Goal: Find specific page/section: Find specific page/section

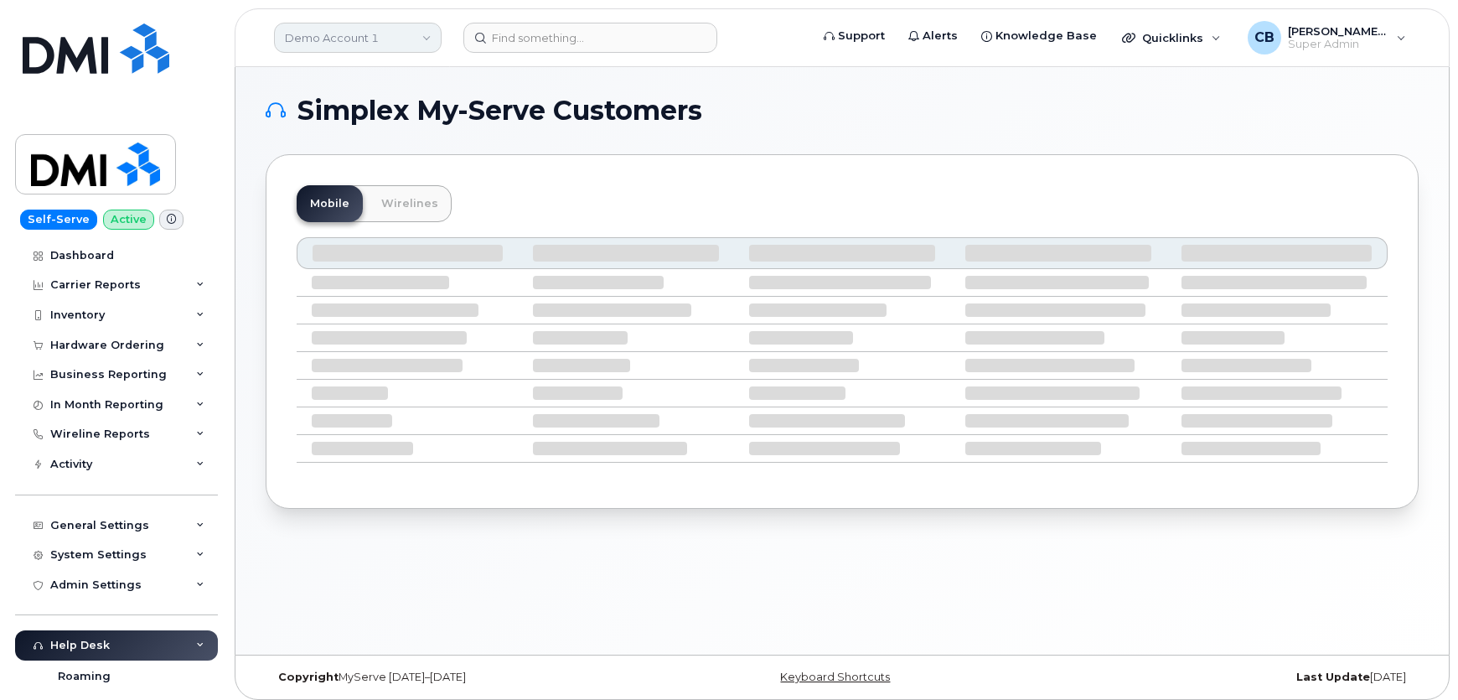
click at [420, 35] on link "Demo Account 1" at bounding box center [358, 38] width 168 height 30
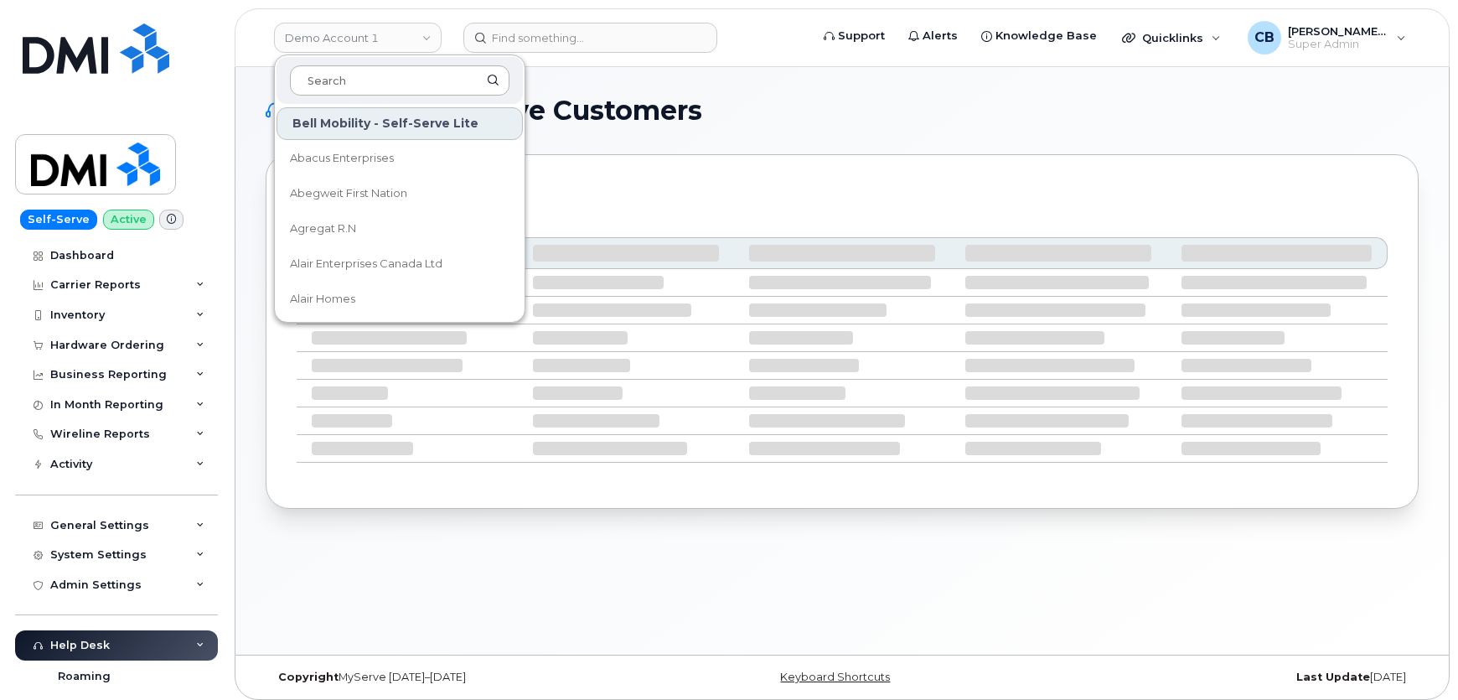
click at [365, 76] on input at bounding box center [400, 80] width 220 height 30
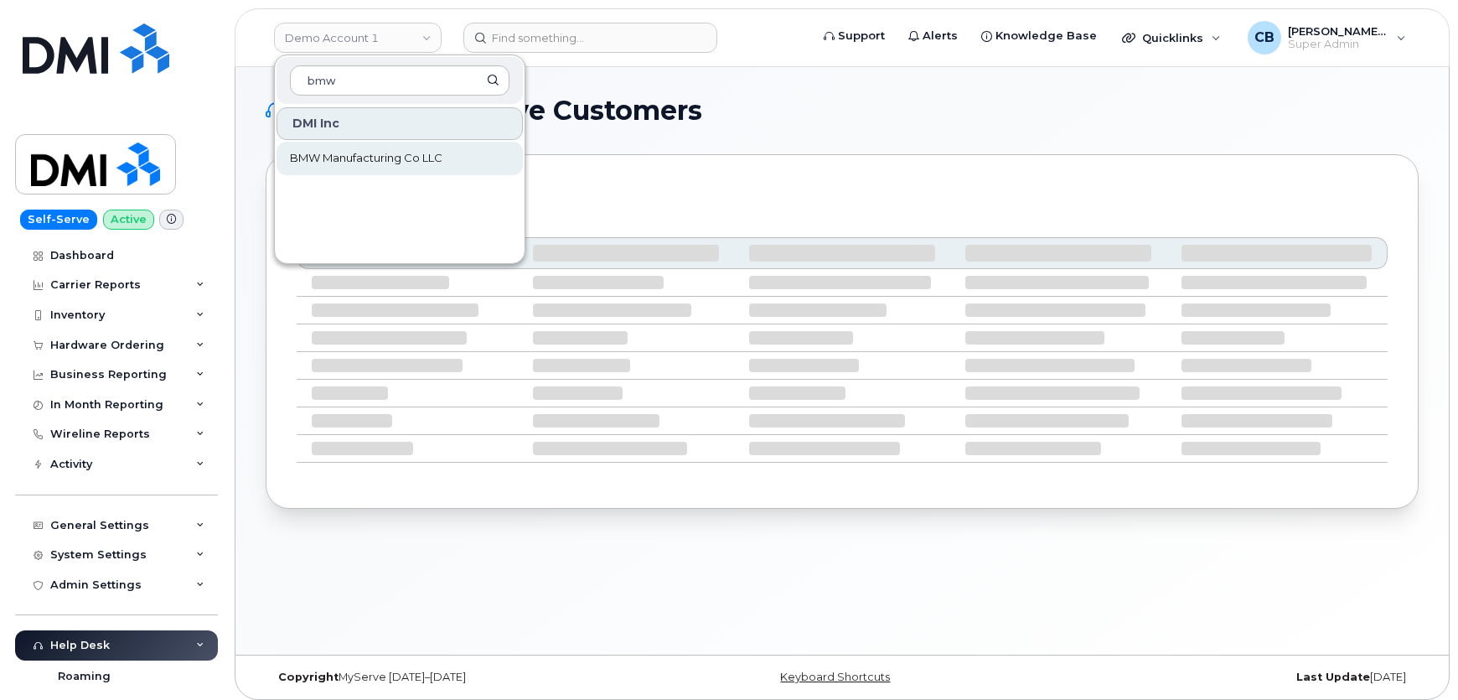
type input "bmw"
click at [368, 154] on span "BMW Manufacturing Co LLC" at bounding box center [366, 158] width 153 height 17
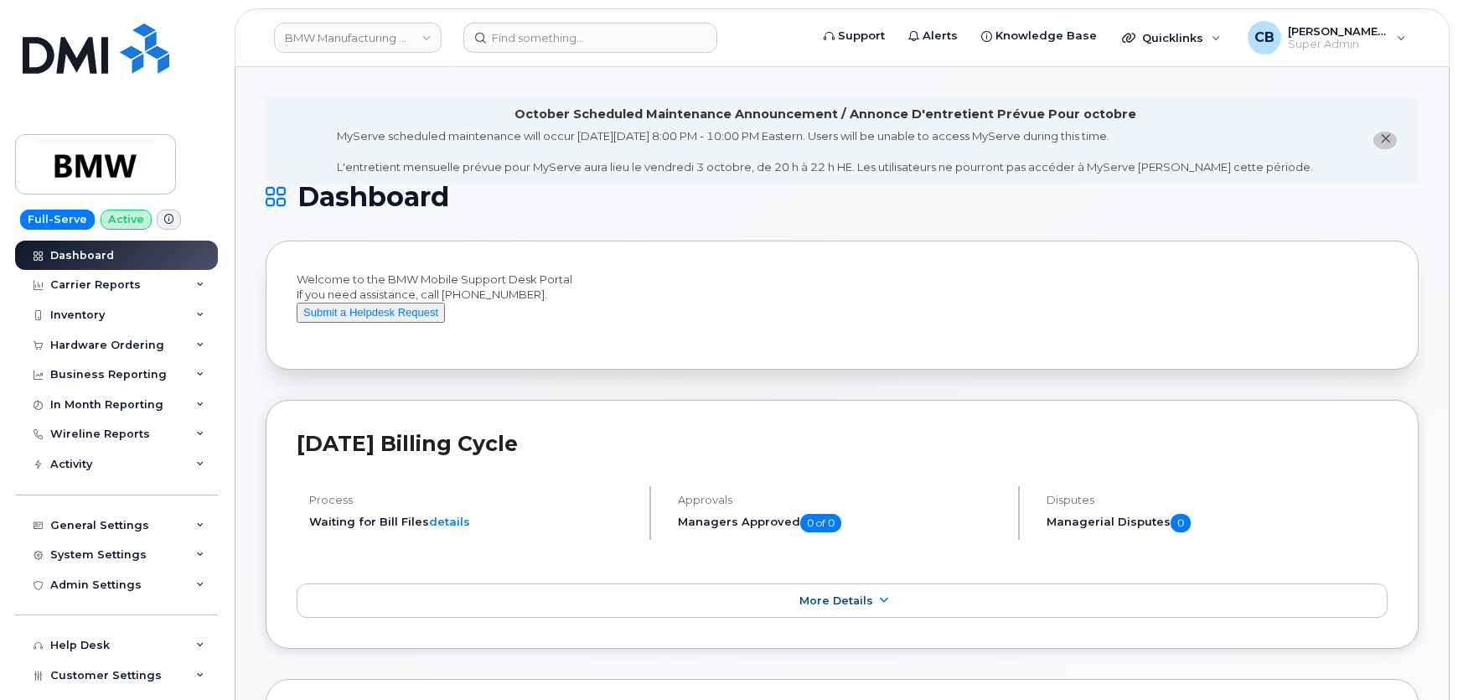
drag, startPoint x: 1387, startPoint y: 139, endPoint x: 1358, endPoint y: 185, distance: 54.6
click at [1388, 139] on icon "close notification" at bounding box center [1385, 138] width 11 height 11
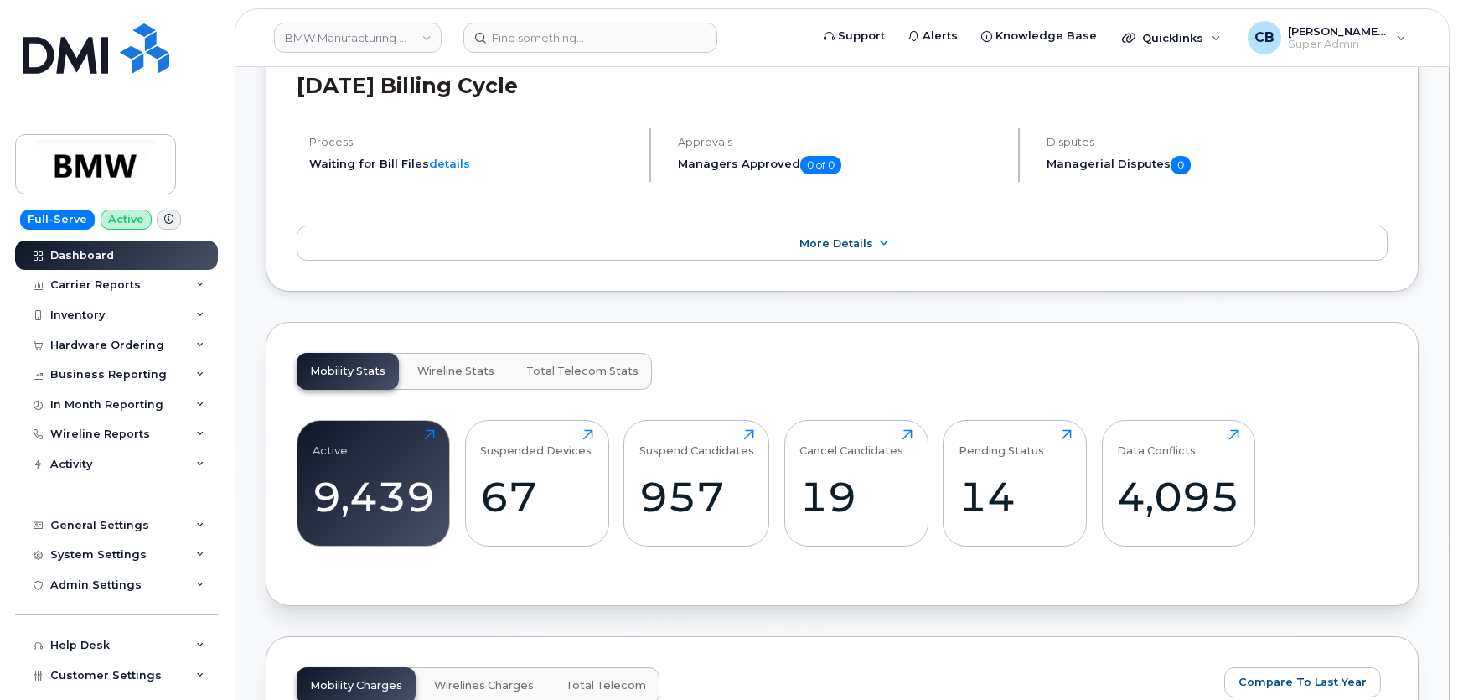
scroll to position [304, 0]
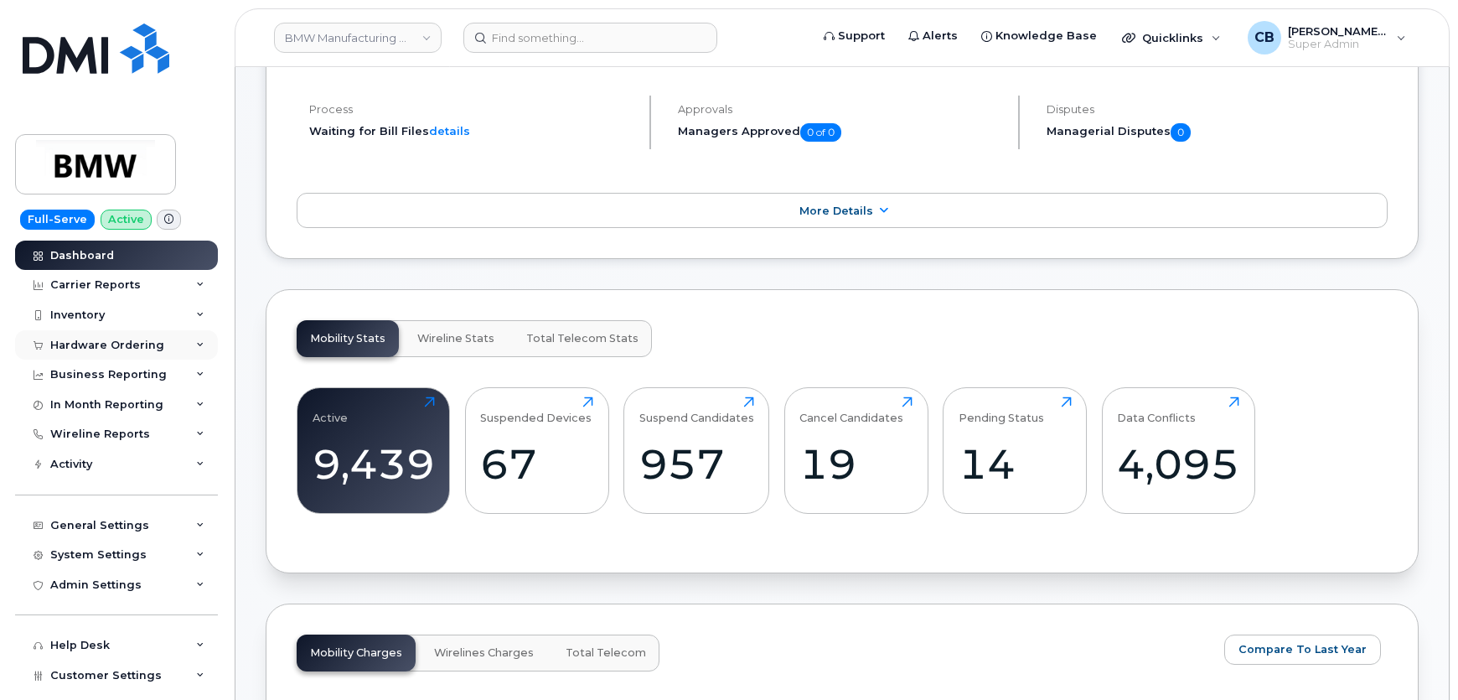
click at [105, 339] on div "Hardware Ordering" at bounding box center [107, 345] width 114 height 13
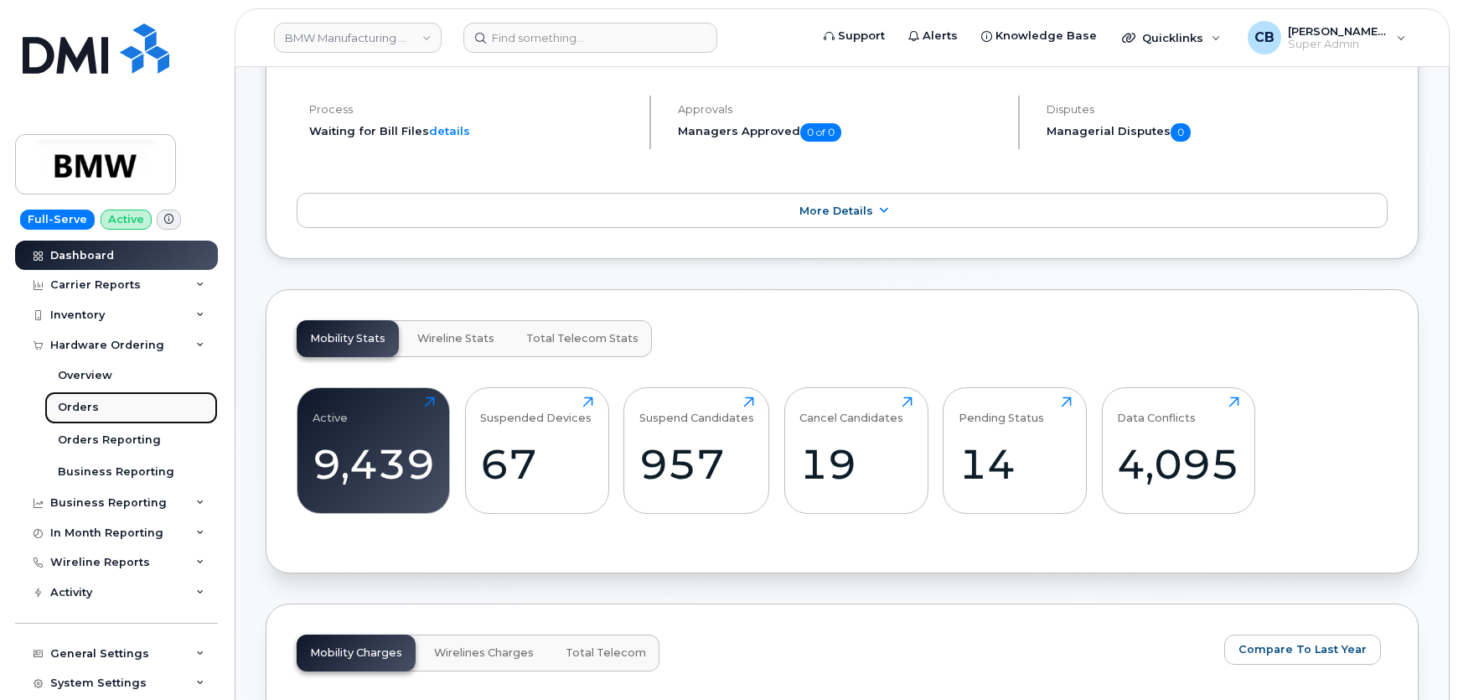
click at [68, 408] on div "Orders" at bounding box center [78, 407] width 41 height 15
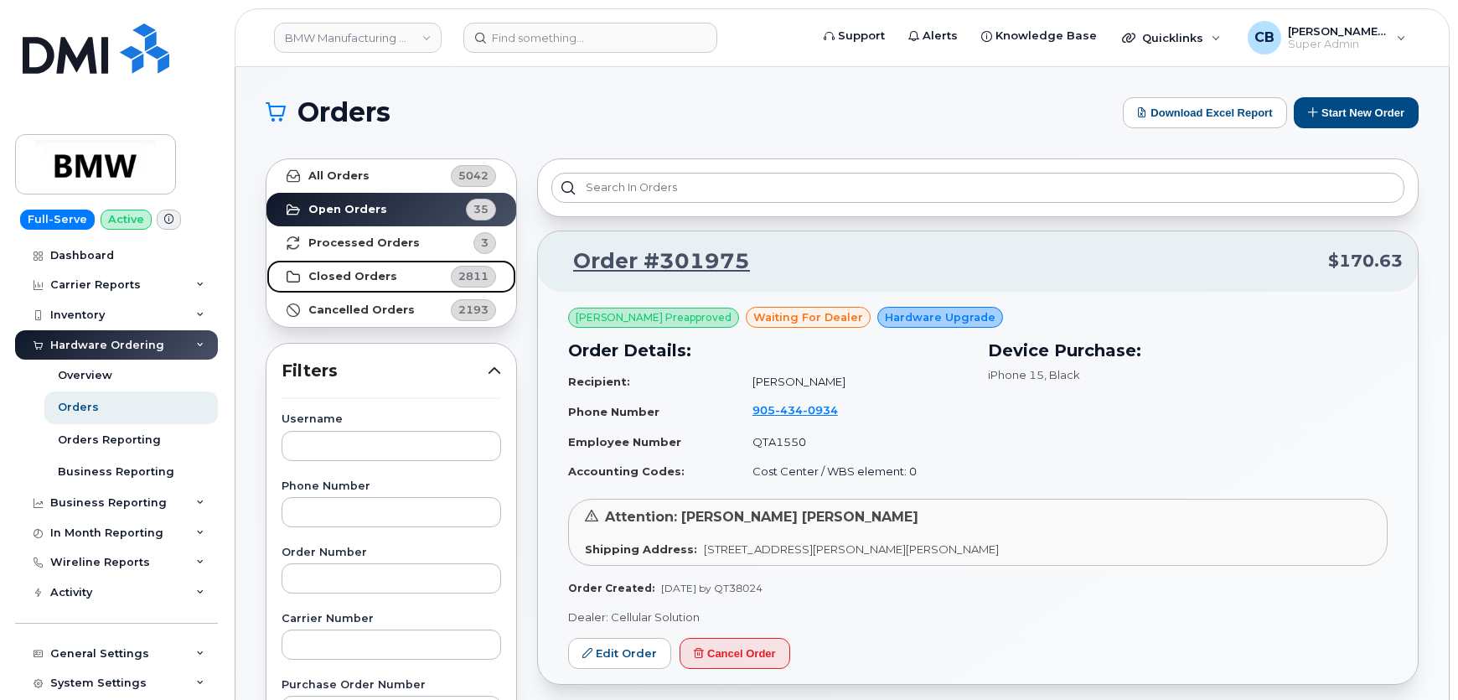
click at [354, 279] on strong "Closed Orders" at bounding box center [352, 276] width 89 height 13
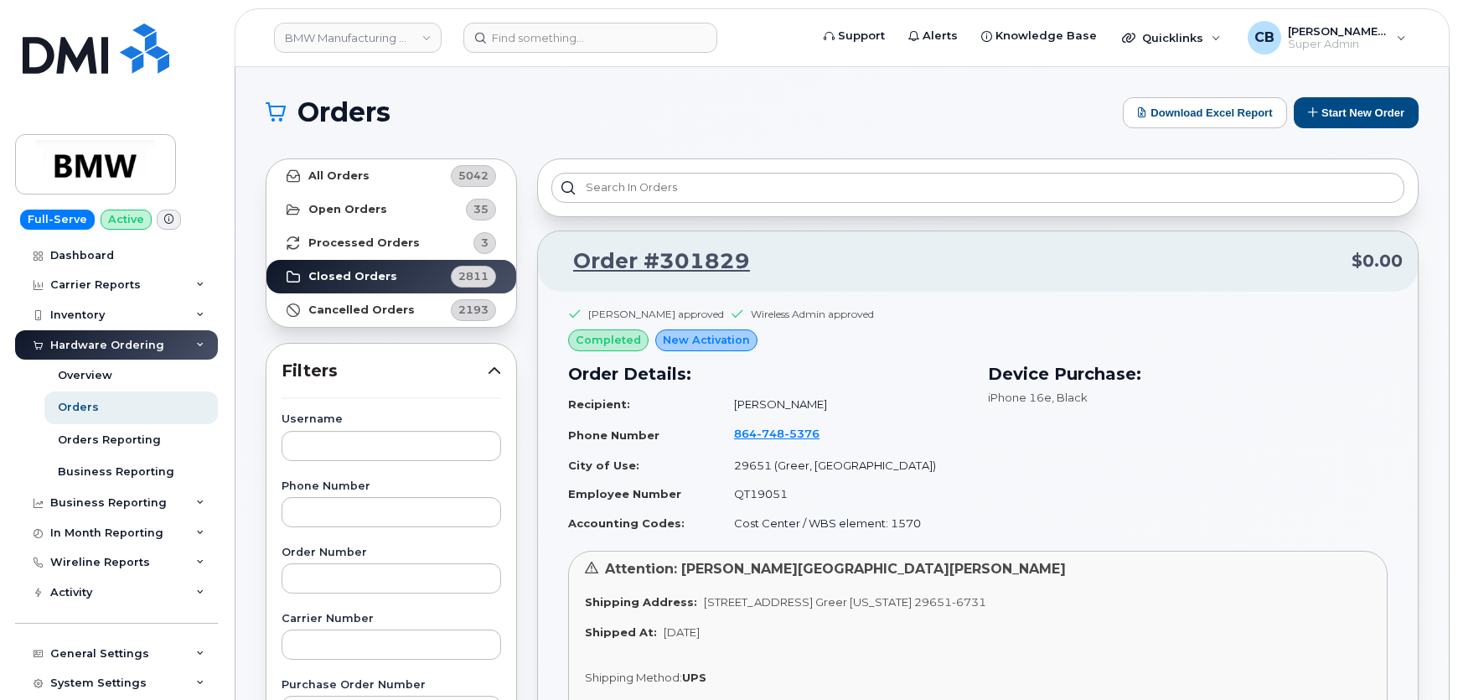
click at [80, 344] on div "Hardware Ordering" at bounding box center [107, 345] width 114 height 13
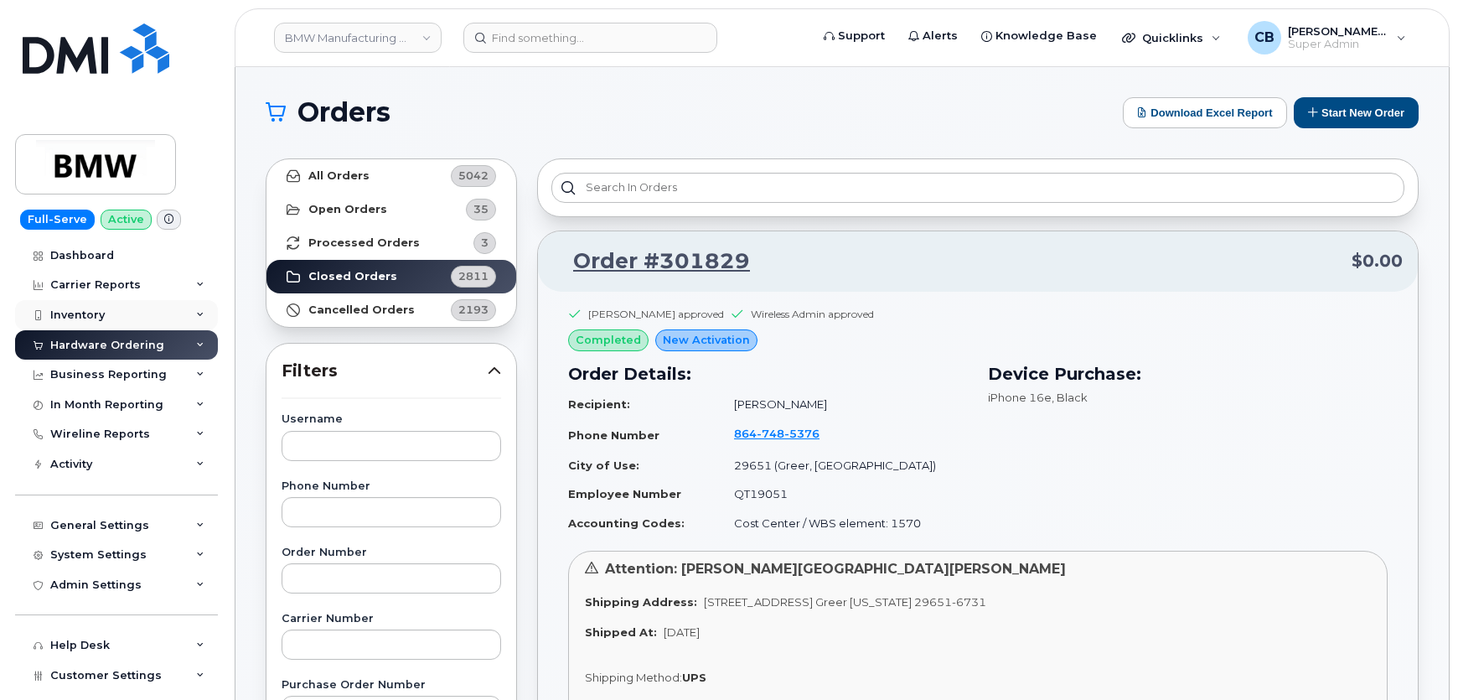
click at [91, 308] on div "Inventory" at bounding box center [77, 314] width 54 height 13
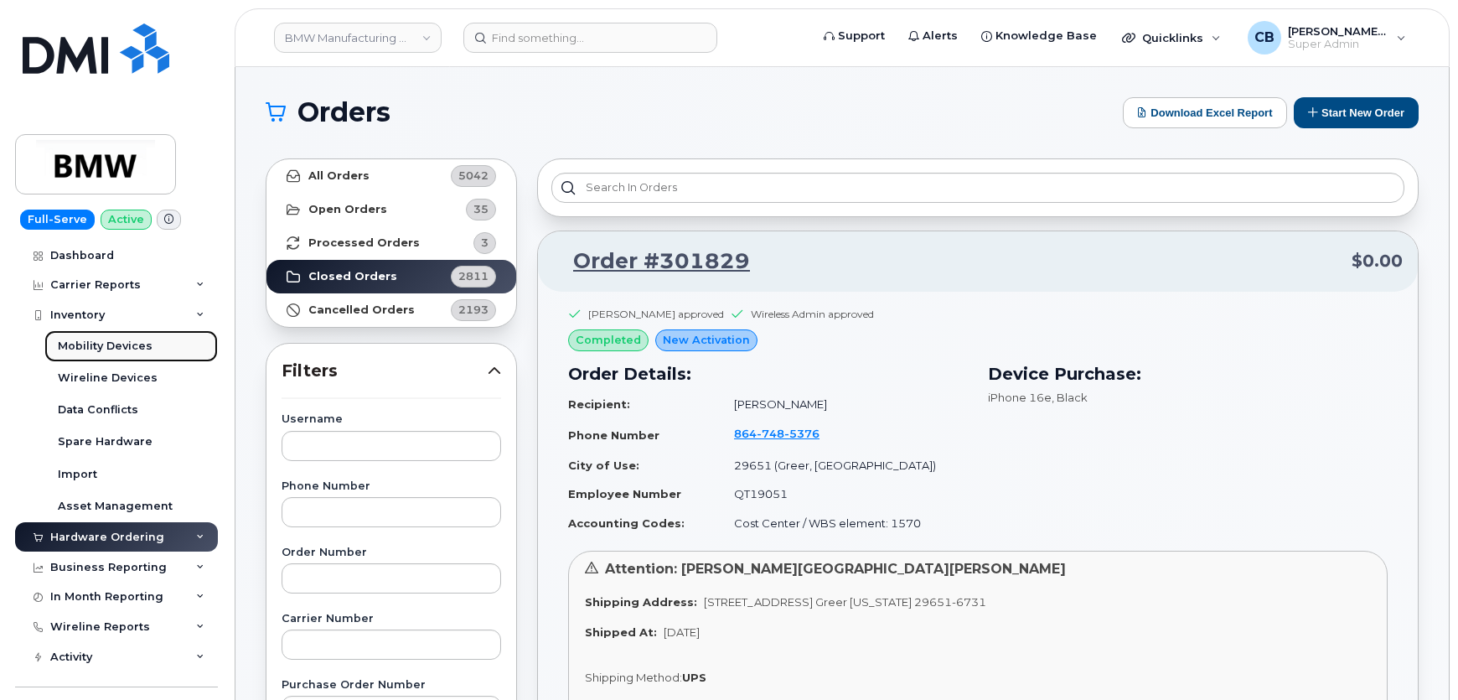
click at [106, 335] on link "Mobility Devices" at bounding box center [130, 346] width 173 height 32
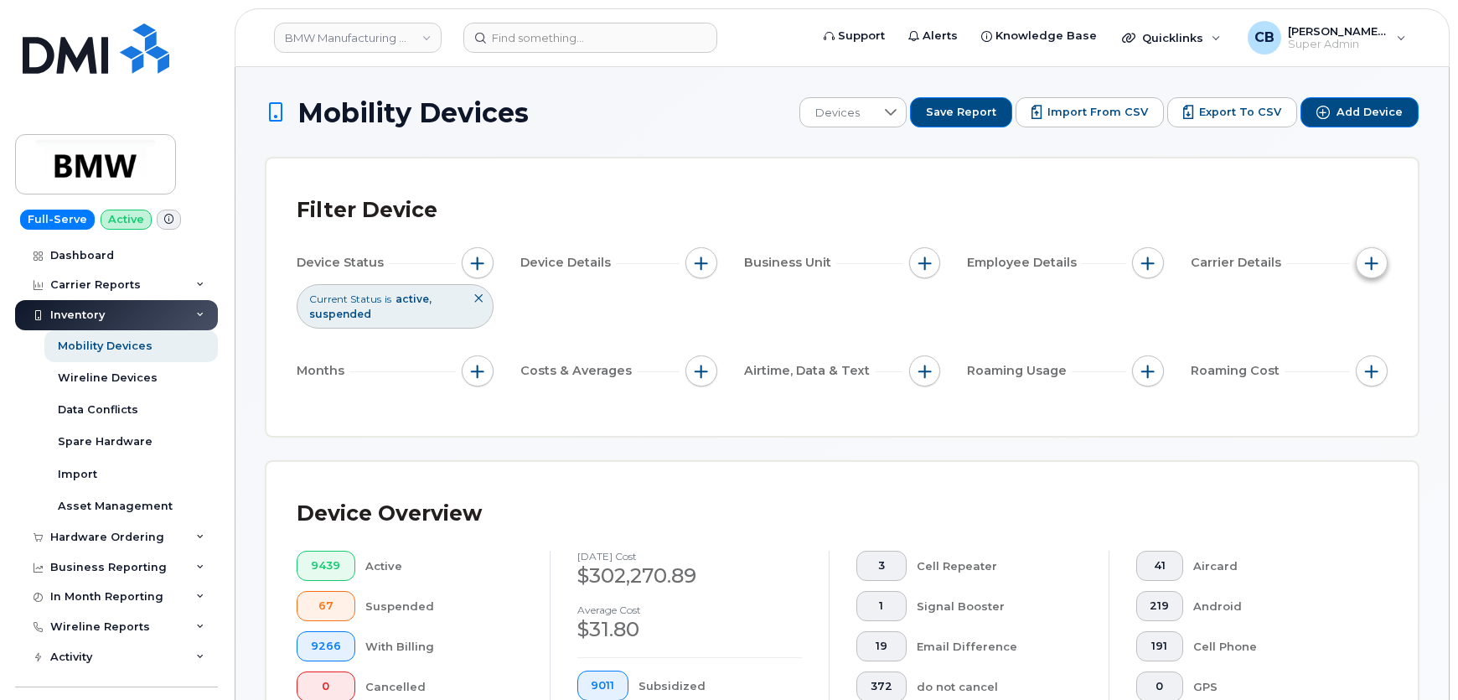
click at [1374, 260] on span "button" at bounding box center [1371, 262] width 13 height 13
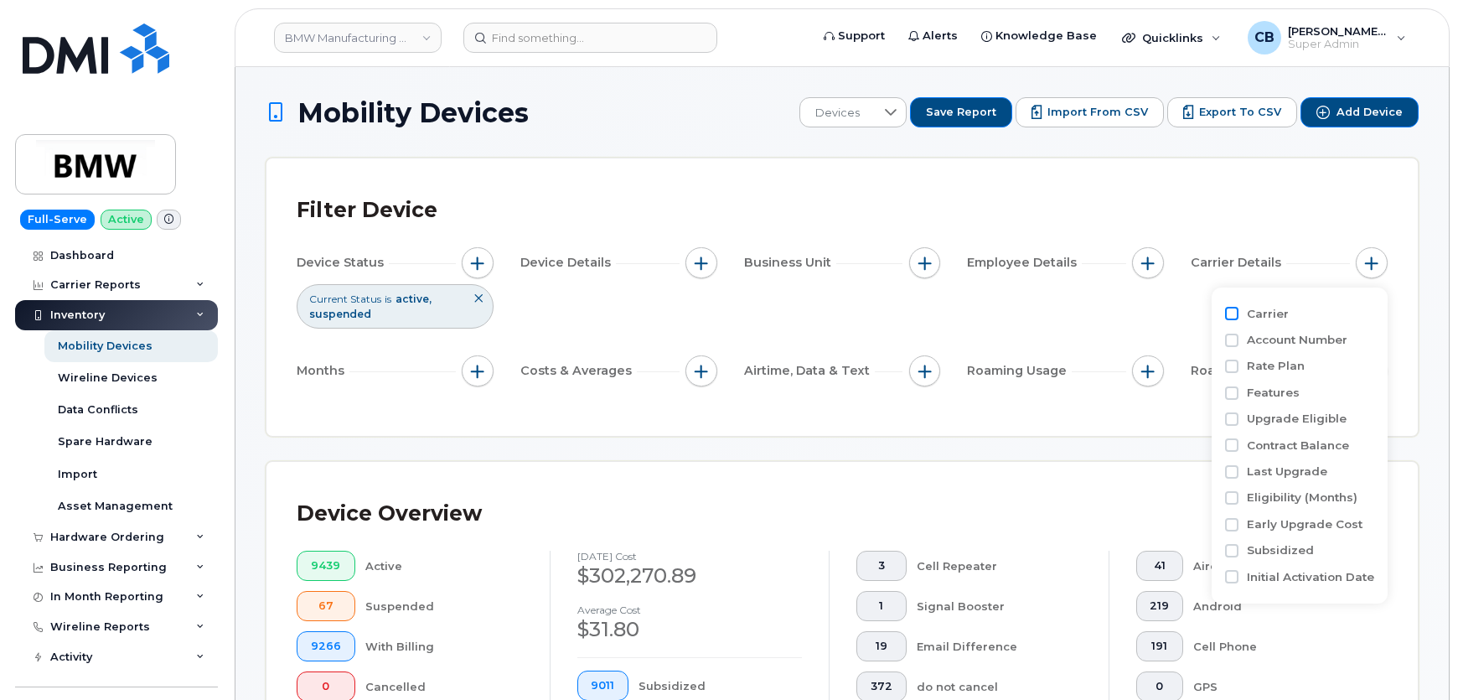
click at [1229, 318] on input "Carrier" at bounding box center [1231, 313] width 13 height 13
checkbox input "true"
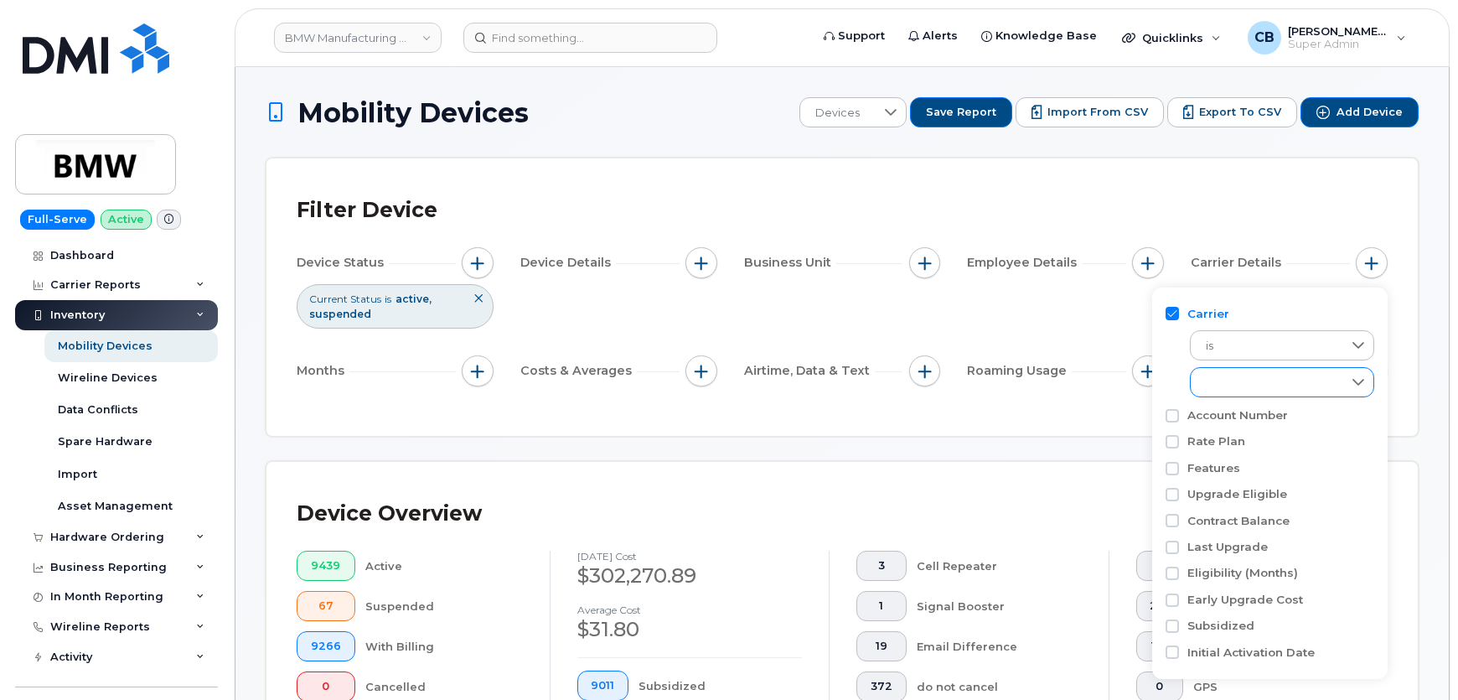
click at [1251, 387] on div "empty" at bounding box center [1266, 382] width 151 height 28
click at [1208, 458] on input "AT&T Wireless" at bounding box center [1209, 455] width 13 height 13
checkbox input "true"
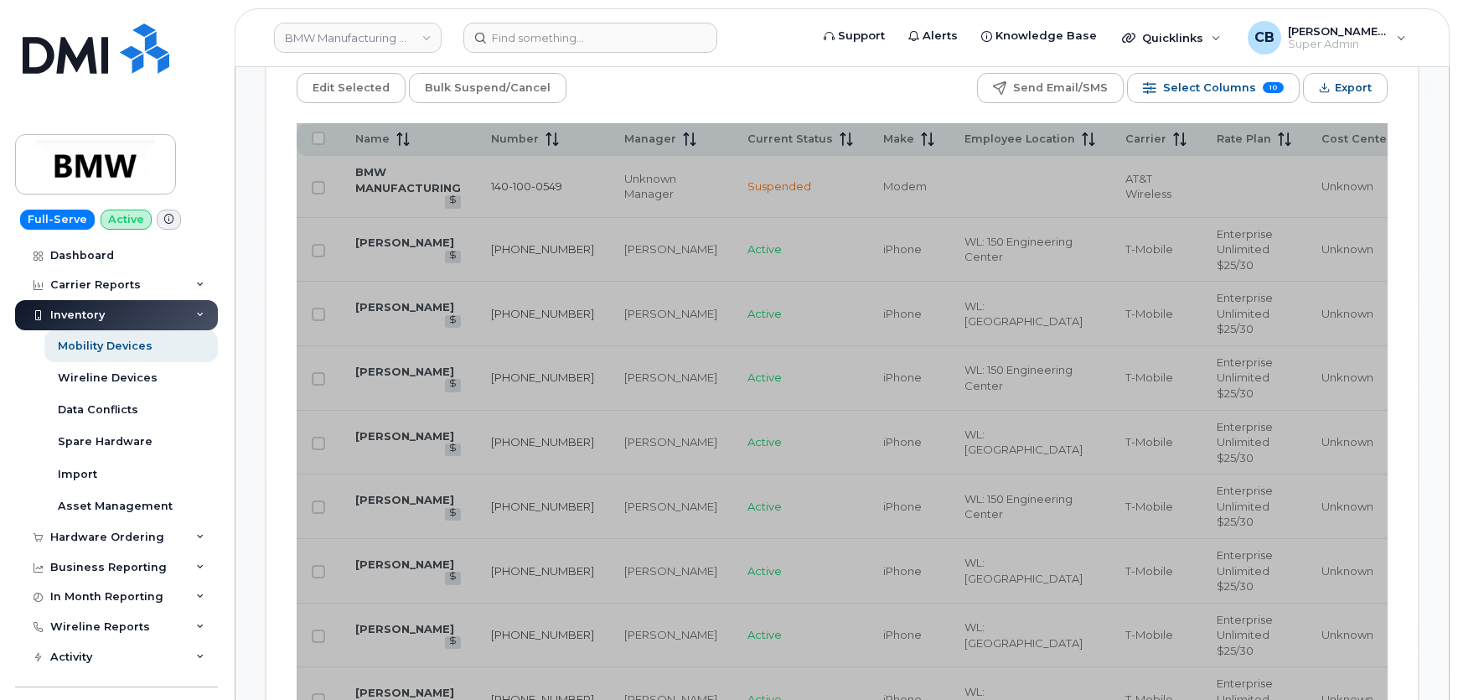
scroll to position [913, 0]
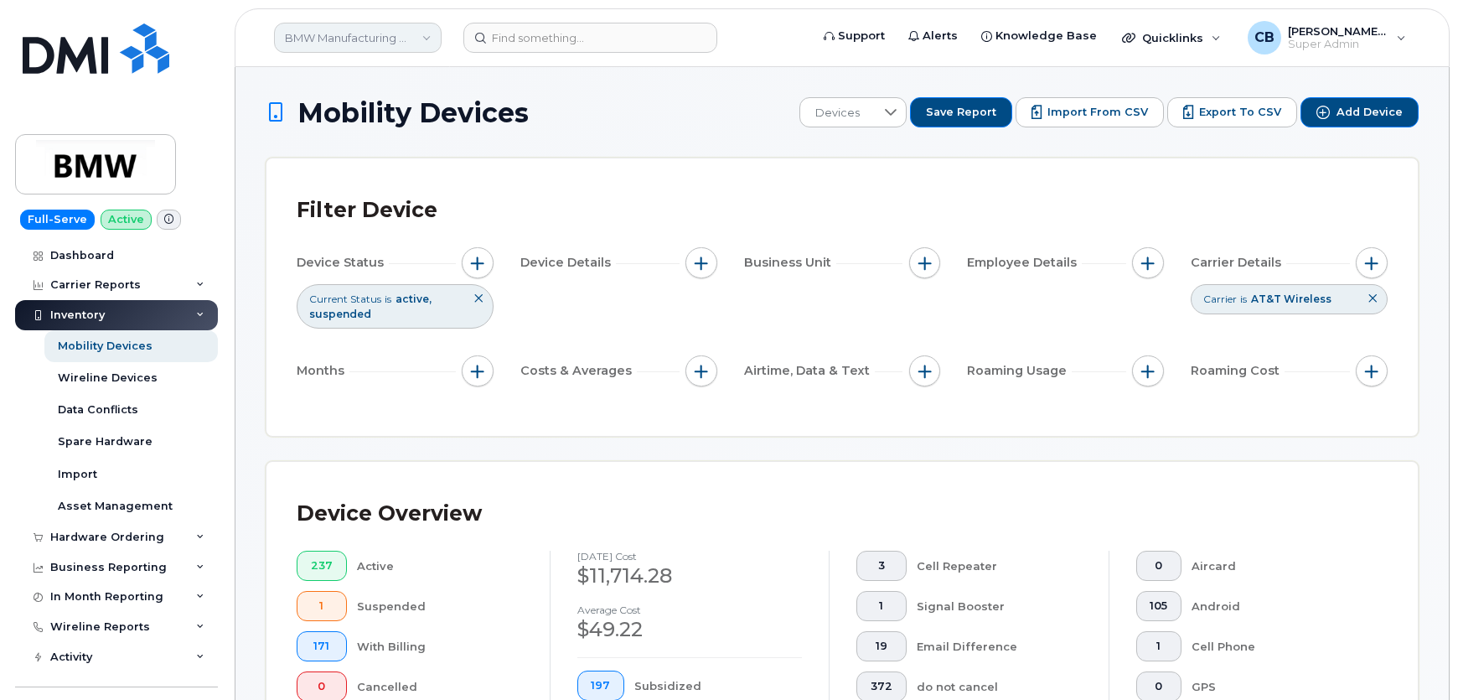
click at [422, 36] on link "BMW Manufacturing Co LLC" at bounding box center [358, 38] width 168 height 30
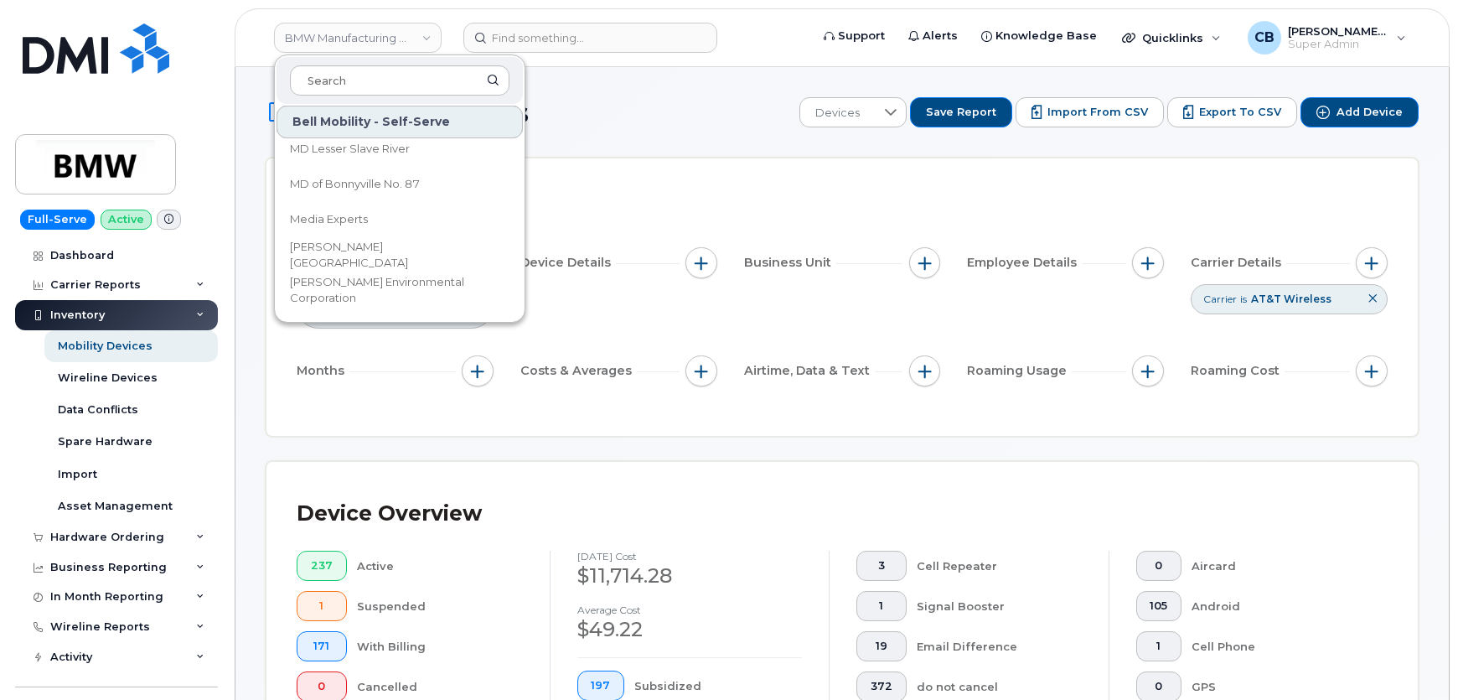
scroll to position [17019, 0]
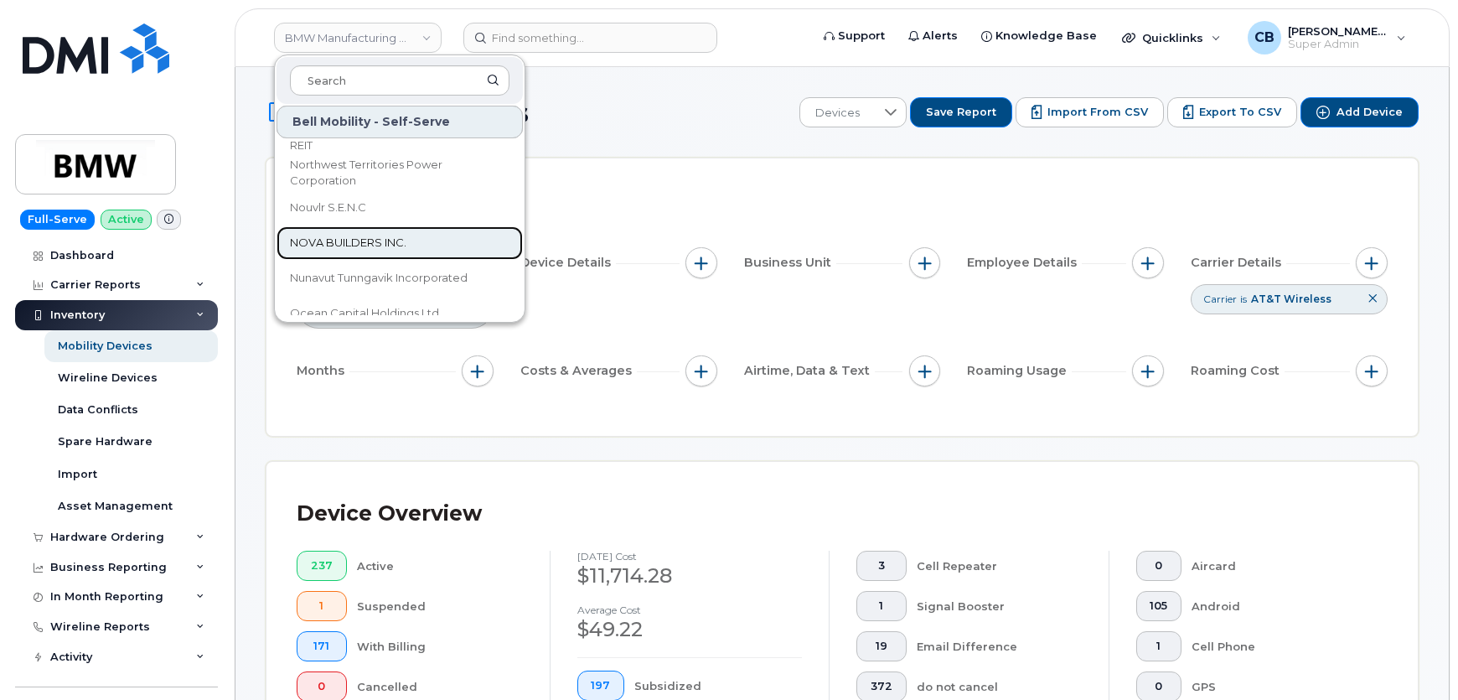
click at [329, 241] on span "NOVA BUILDERS INC." at bounding box center [348, 243] width 116 height 17
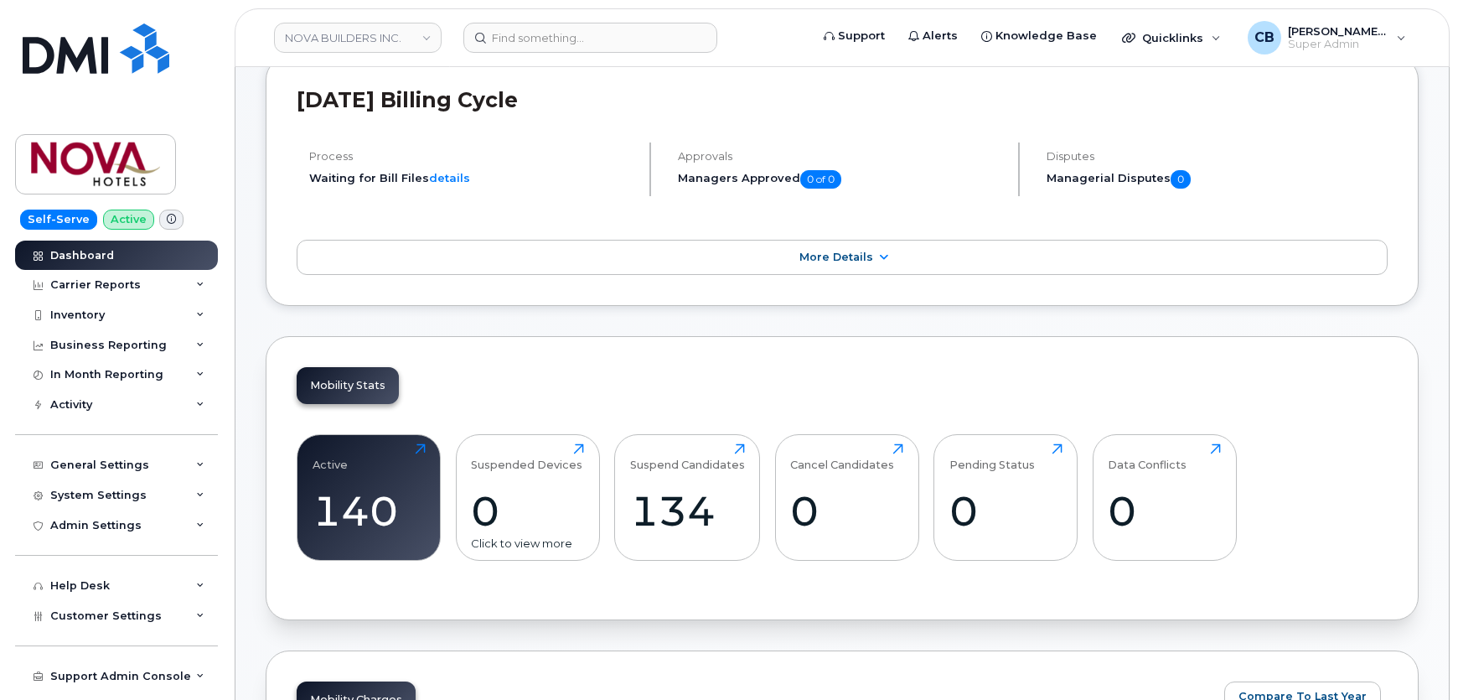
scroll to position [304, 0]
